Goal: Information Seeking & Learning: Learn about a topic

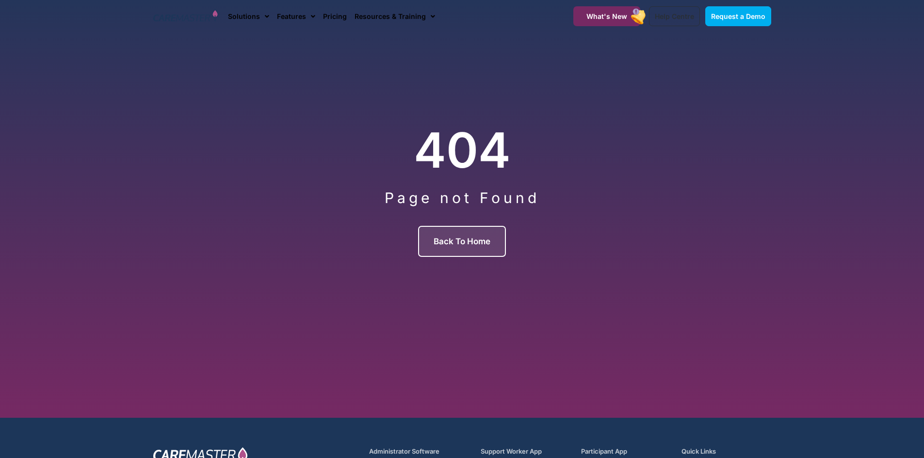
click at [475, 237] on span "Back to Home" at bounding box center [462, 242] width 57 height 10
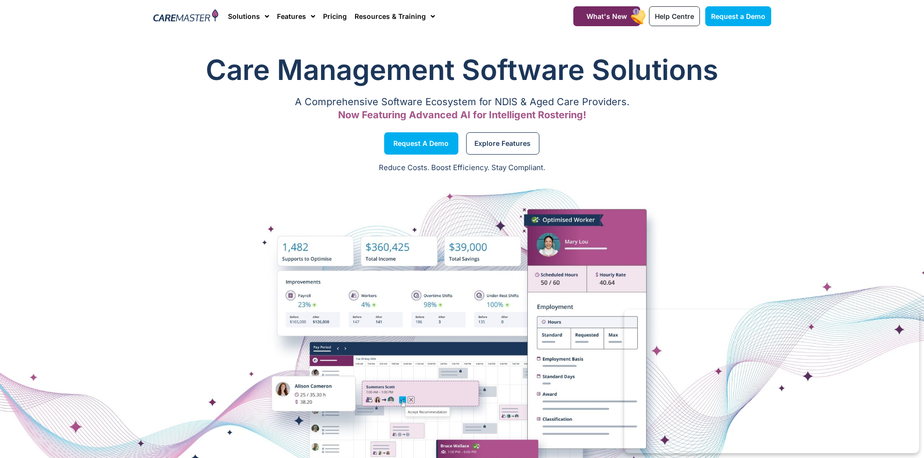
click at [594, 268] on div at bounding box center [462, 350] width 924 height 242
drag, startPoint x: 344, startPoint y: 267, endPoint x: 371, endPoint y: 260, distance: 26.9
click at [344, 266] on div at bounding box center [462, 350] width 924 height 242
drag, startPoint x: 450, startPoint y: 241, endPoint x: 483, endPoint y: 252, distance: 35.0
click at [453, 242] on div at bounding box center [462, 350] width 924 height 242
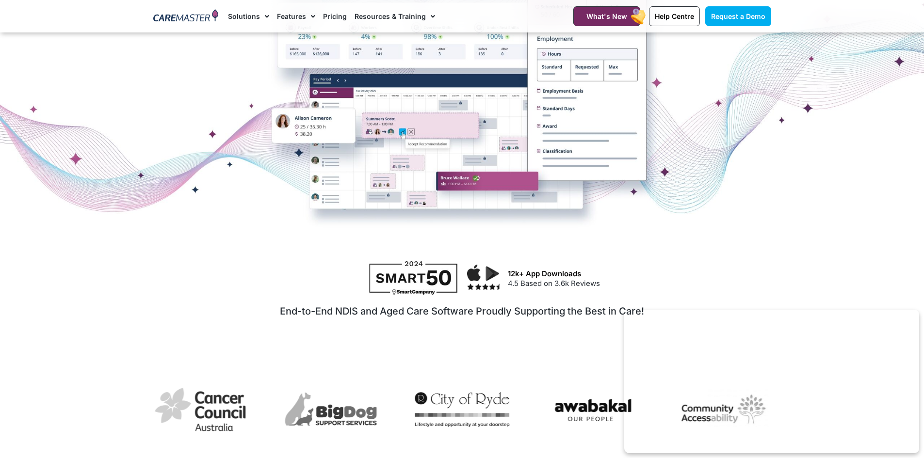
scroll to position [291, 0]
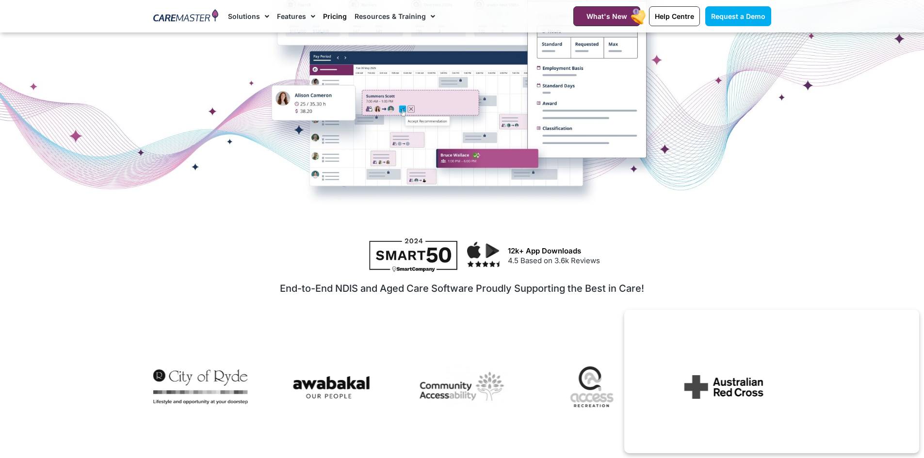
click at [324, 17] on link "Pricing" at bounding box center [335, 16] width 24 height 32
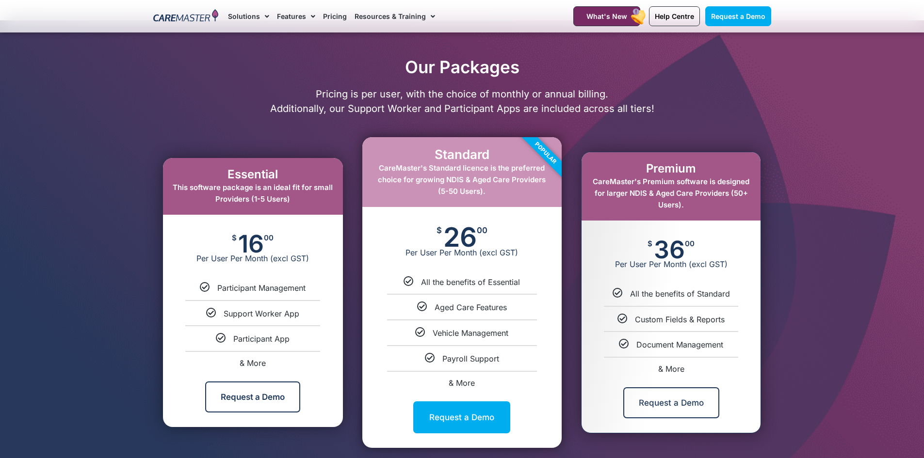
scroll to position [436, 0]
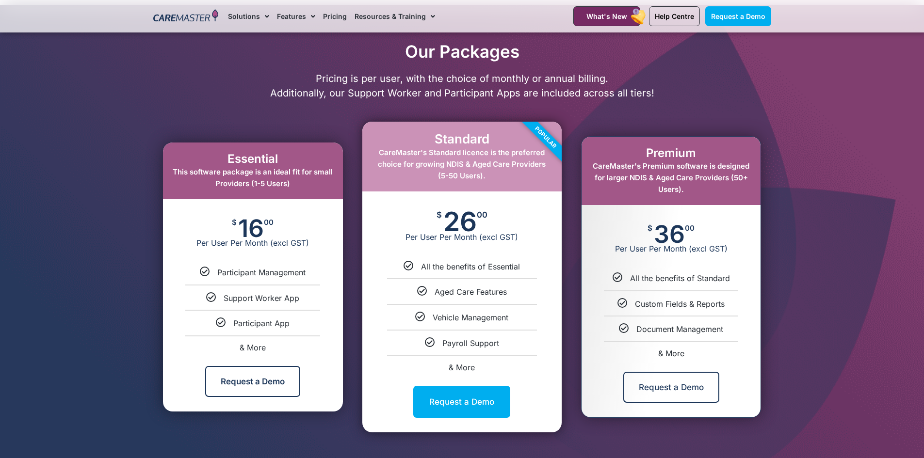
drag, startPoint x: 700, startPoint y: 152, endPoint x: 614, endPoint y: 154, distance: 85.9
click at [614, 154] on h2 "Premium" at bounding box center [671, 153] width 160 height 14
click at [746, 179] on span "CareMaster's Premium software is designed for larger NDIS & Aged Care Providers…" at bounding box center [671, 177] width 157 height 32
drag, startPoint x: 685, startPoint y: 191, endPoint x: 571, endPoint y: 150, distance: 120.7
click at [571, 150] on div "Premium CareMaster's Premium software is designed for larger NDIS & Aged Care P…" at bounding box center [670, 277] width 199 height 282
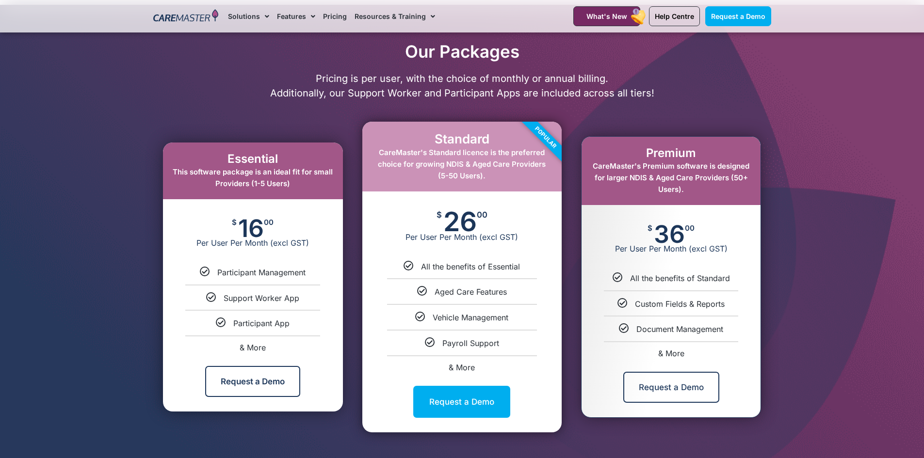
click at [631, 201] on div "Premium CareMaster's Premium software is designed for larger NDIS & Aged Care P…" at bounding box center [670, 171] width 179 height 68
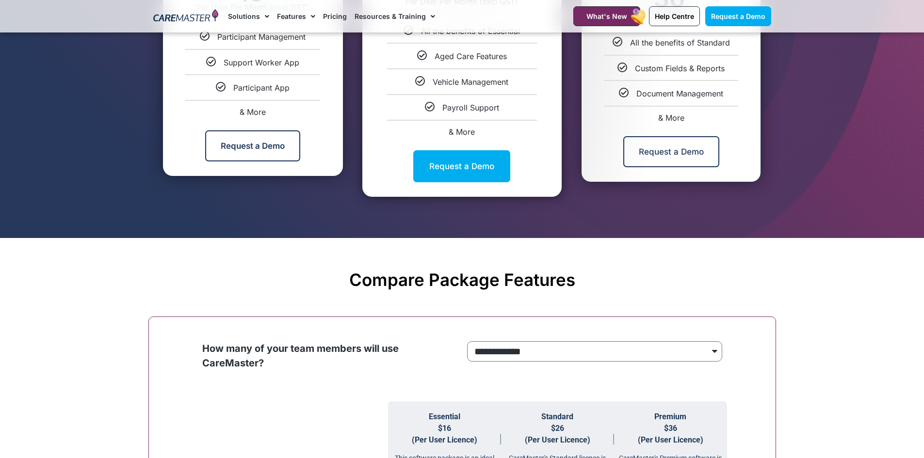
scroll to position [679, 0]
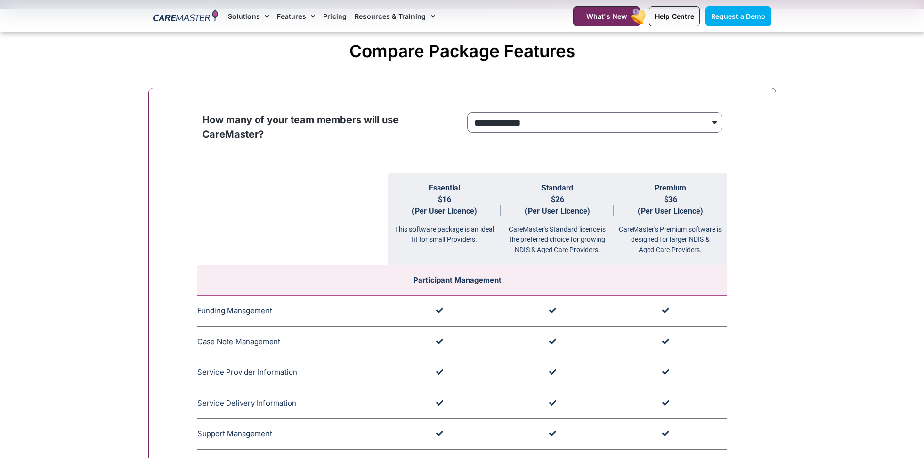
scroll to position [921, 0]
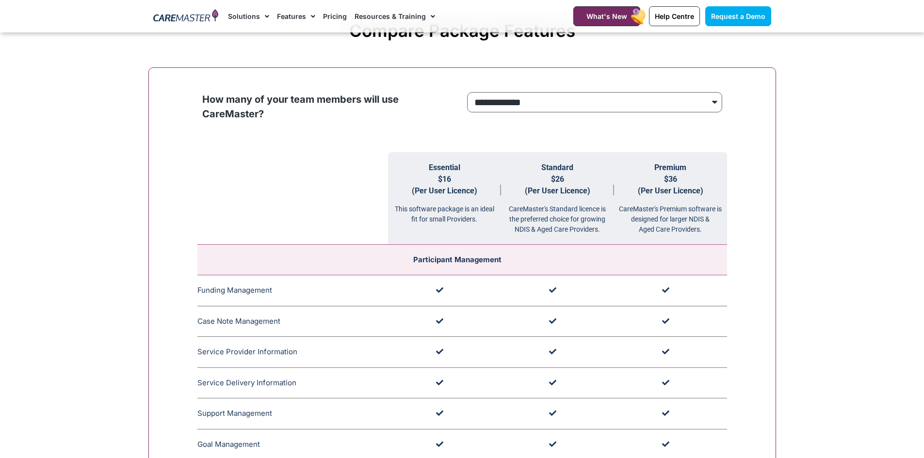
click at [679, 106] on select "**********" at bounding box center [594, 102] width 255 height 20
select select "***"
click at [467, 93] on select "**********" at bounding box center [594, 102] width 255 height 20
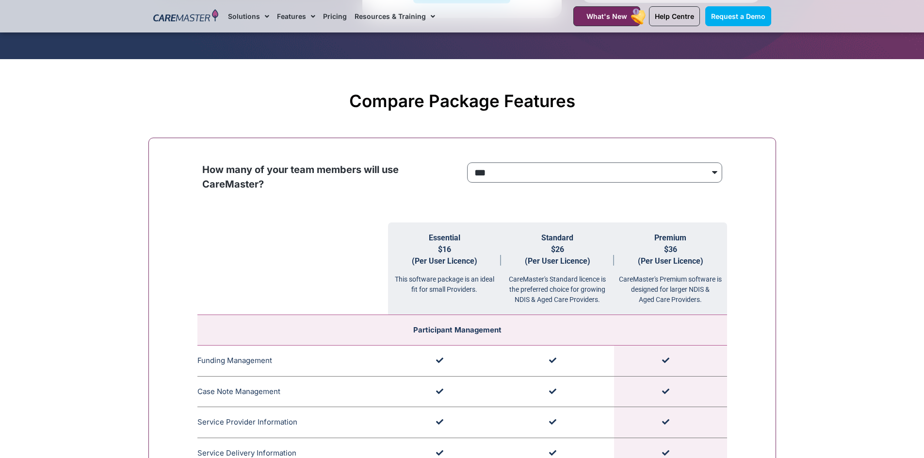
scroll to position [855, 0]
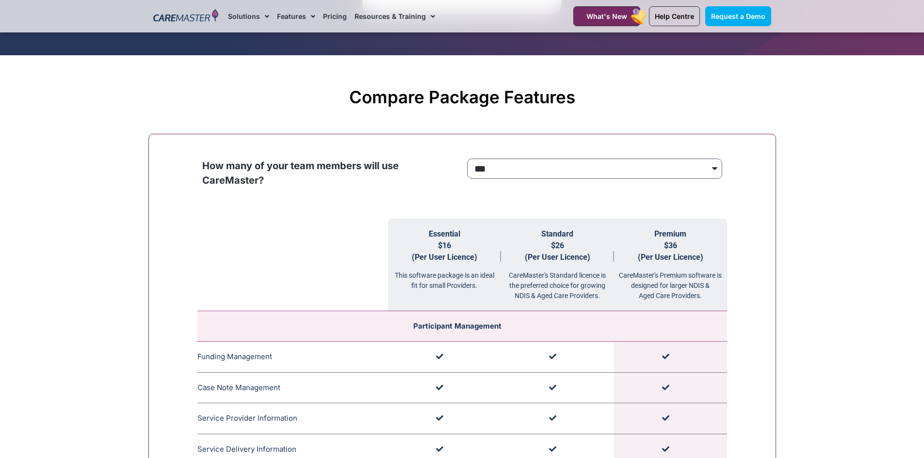
click at [715, 172] on select "**********" at bounding box center [594, 169] width 255 height 20
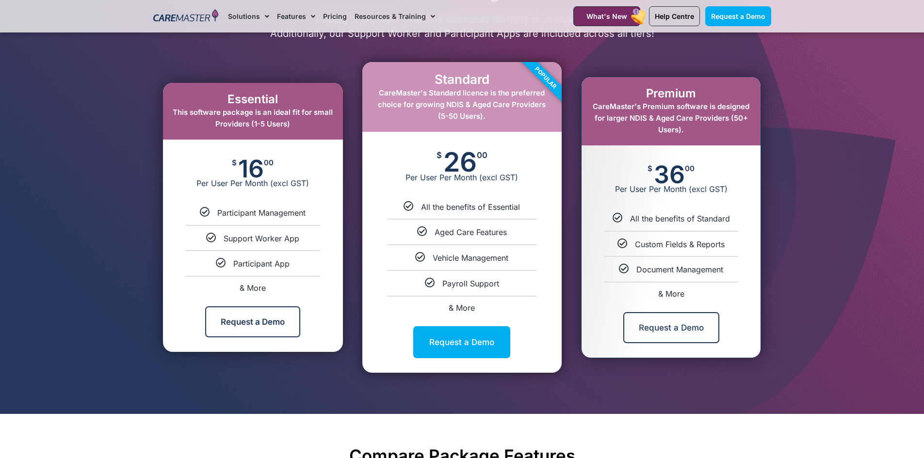
scroll to position [485, 0]
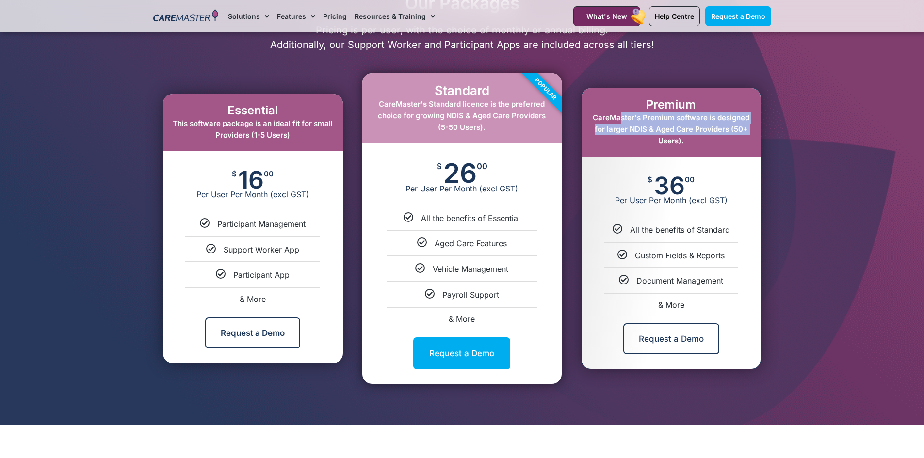
drag, startPoint x: 746, startPoint y: 128, endPoint x: 617, endPoint y: 121, distance: 129.2
click at [617, 121] on span "CareMaster's Premium software is designed for larger NDIS & Aged Care Providers…" at bounding box center [671, 129] width 157 height 32
click at [730, 137] on div "Premium CareMaster's Premium software is designed for larger NDIS & Aged Care P…" at bounding box center [670, 122] width 179 height 68
drag, startPoint x: 732, startPoint y: 127, endPoint x: 743, endPoint y: 130, distance: 11.1
click at [743, 130] on span "CareMaster's Premium software is designed for larger NDIS & Aged Care Providers…" at bounding box center [671, 129] width 157 height 32
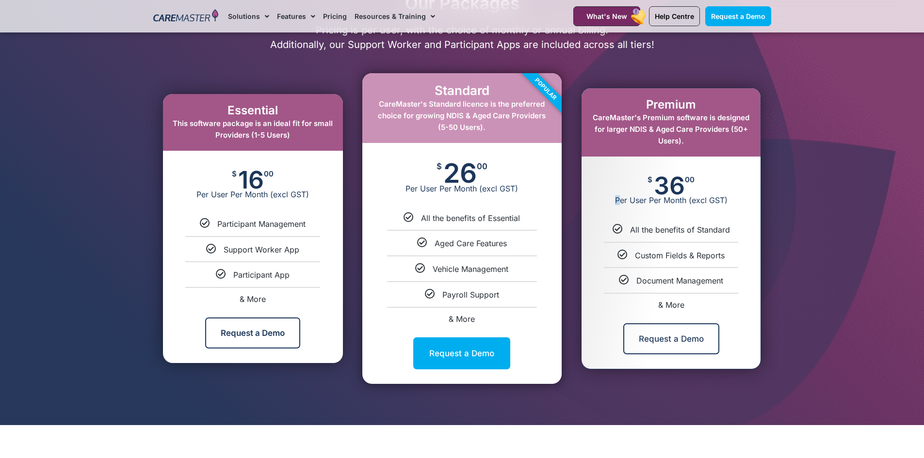
drag, startPoint x: 688, startPoint y: 189, endPoint x: 619, endPoint y: 184, distance: 69.0
click at [619, 184] on div "$ 36 00 Per User Per Month (excl GST)" at bounding box center [670, 191] width 179 height 68
click at [708, 182] on div "$ 36 00 Per User Per Month (excl GST)" at bounding box center [670, 191] width 179 height 68
drag, startPoint x: 687, startPoint y: 186, endPoint x: 633, endPoint y: 179, distance: 53.7
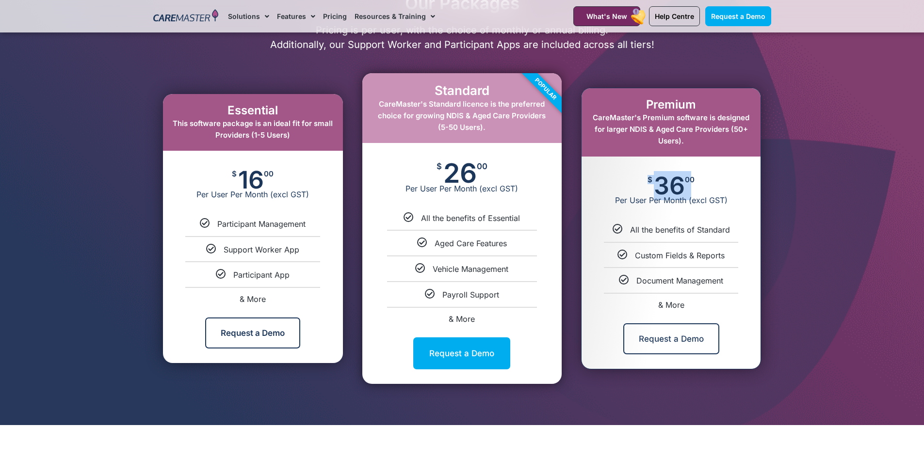
click at [633, 179] on div "$ 36 00 Per User Per Month (excl GST)" at bounding box center [670, 191] width 179 height 68
click at [731, 175] on div "$ 36 00 Per User Per Month (excl GST)" at bounding box center [670, 191] width 179 height 68
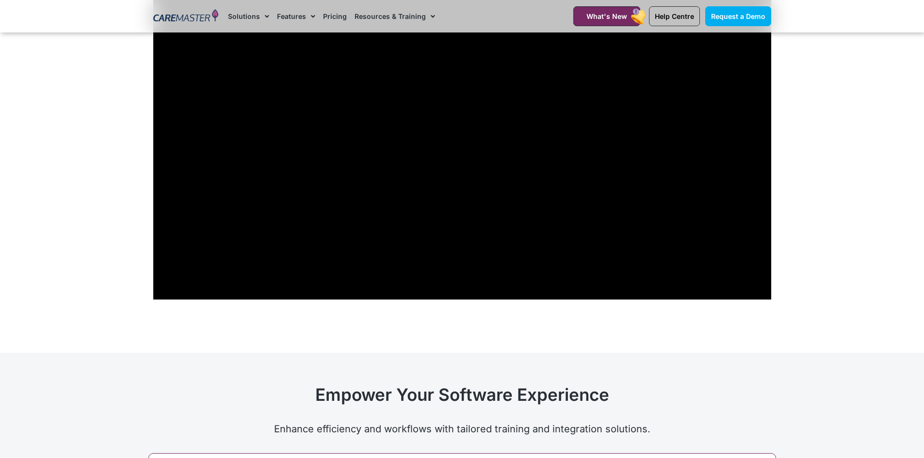
scroll to position [3152, 0]
